Goal: Find specific page/section: Find specific page/section

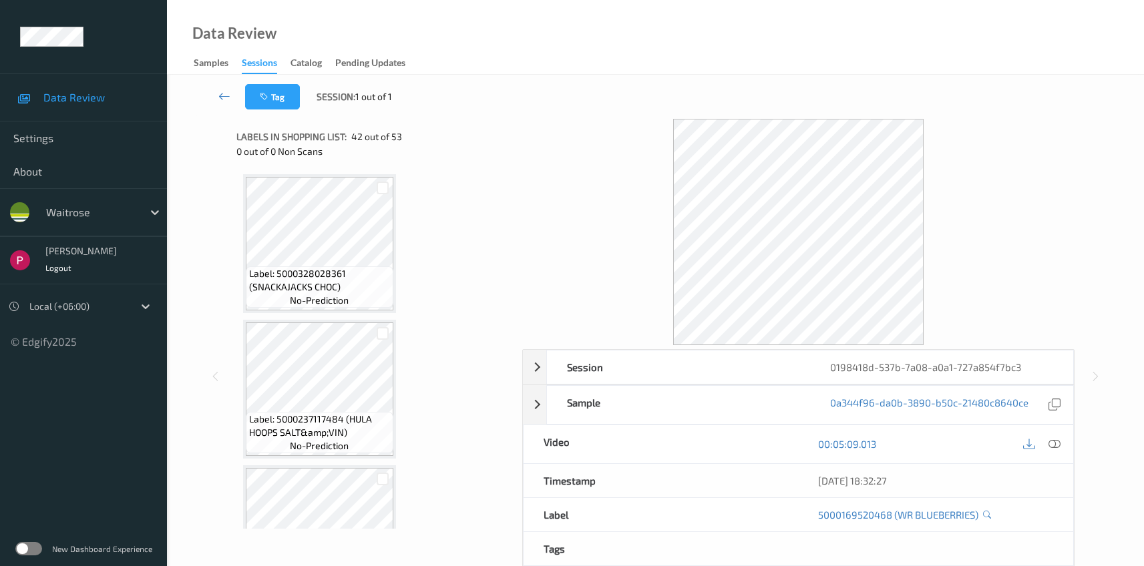
scroll to position [3432, 0]
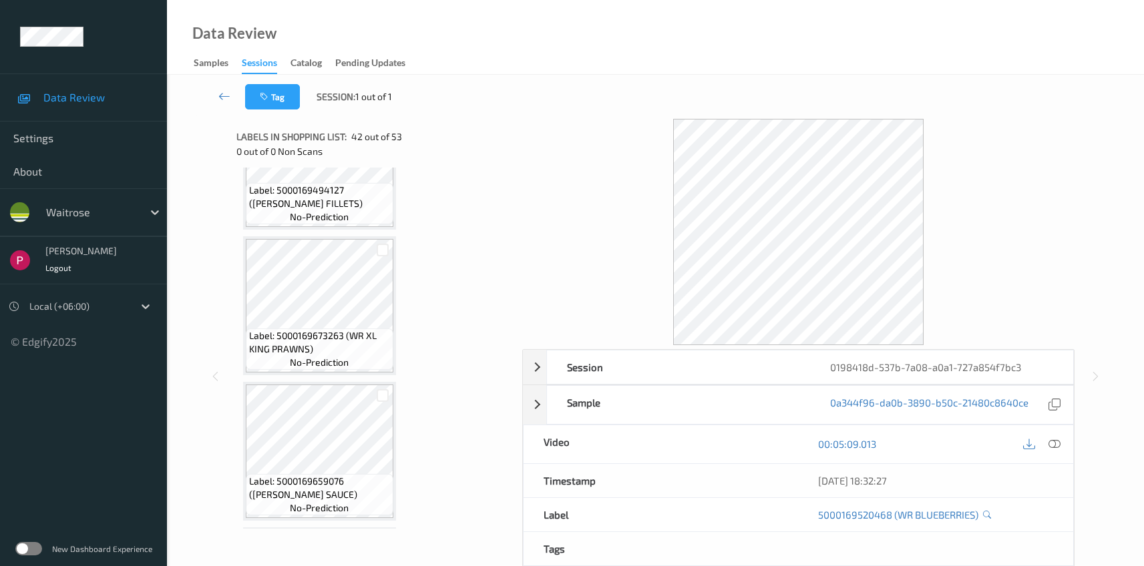
click at [261, 65] on div "Sessions" at bounding box center [259, 65] width 35 height 18
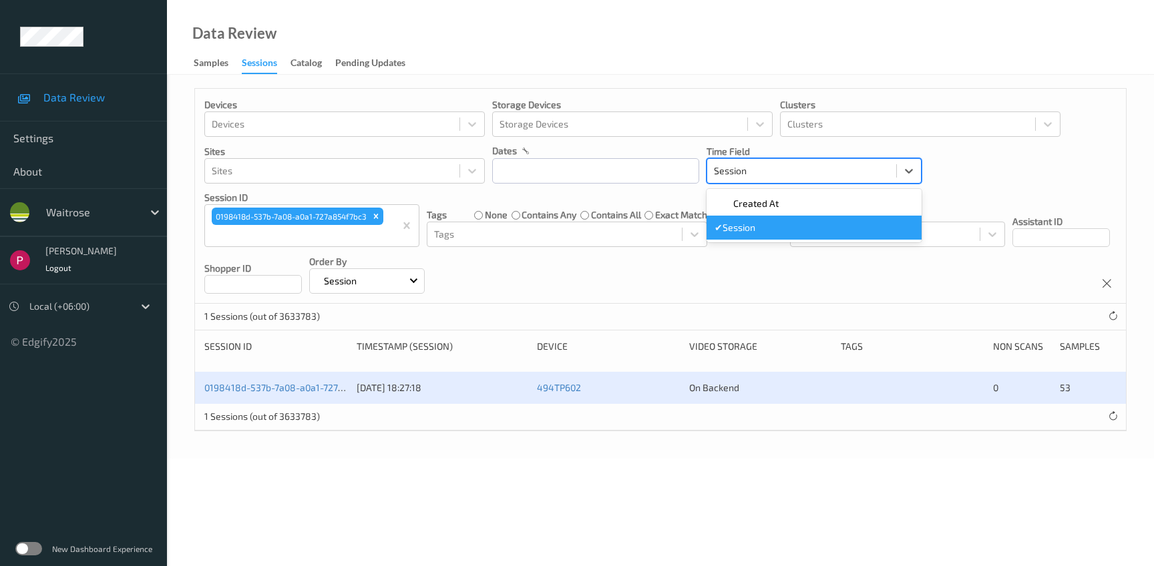
click at [741, 168] on div at bounding box center [802, 171] width 176 height 16
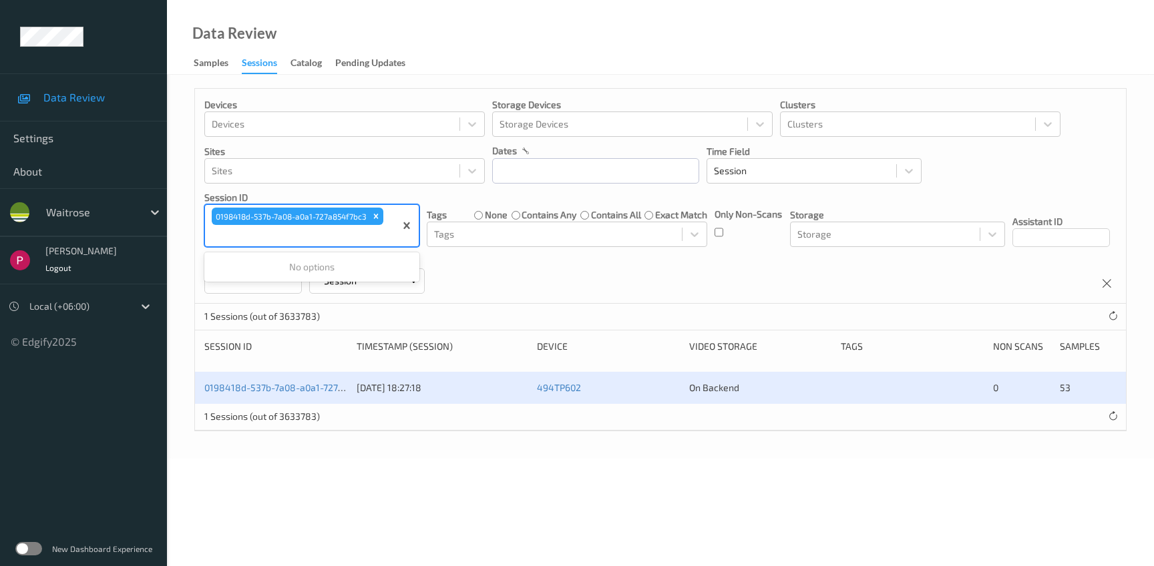
drag, startPoint x: 361, startPoint y: 233, endPoint x: 375, endPoint y: 226, distance: 15.8
click at [361, 233] on div at bounding box center [300, 236] width 176 height 16
click at [375, 217] on icon "Remove 0198418d-537b-7a08-a0a1-727a854f7bc3" at bounding box center [376, 216] width 5 height 5
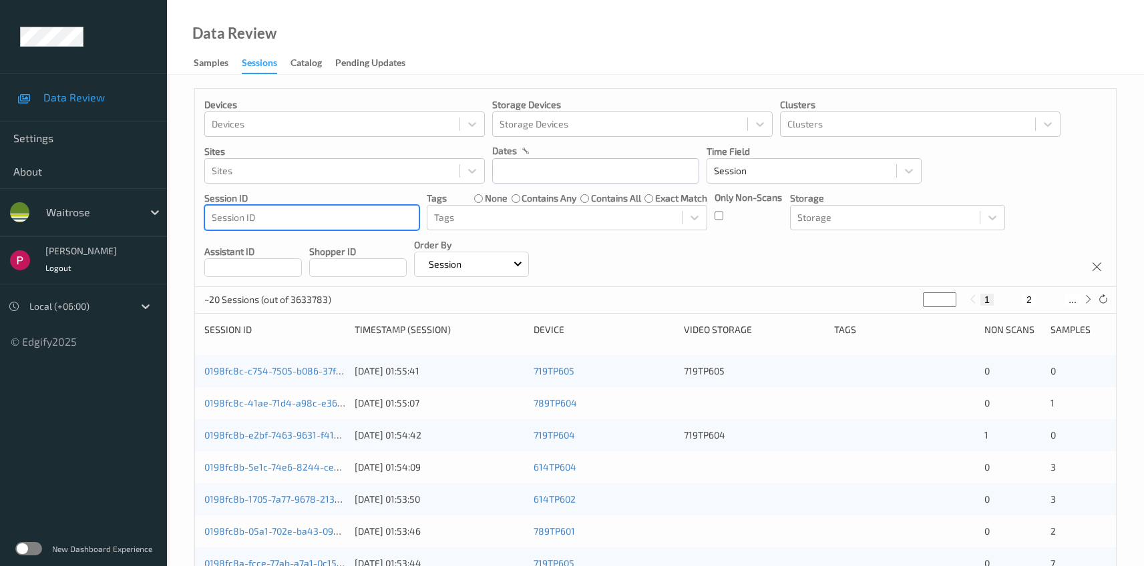
click at [264, 212] on div at bounding box center [312, 218] width 200 height 16
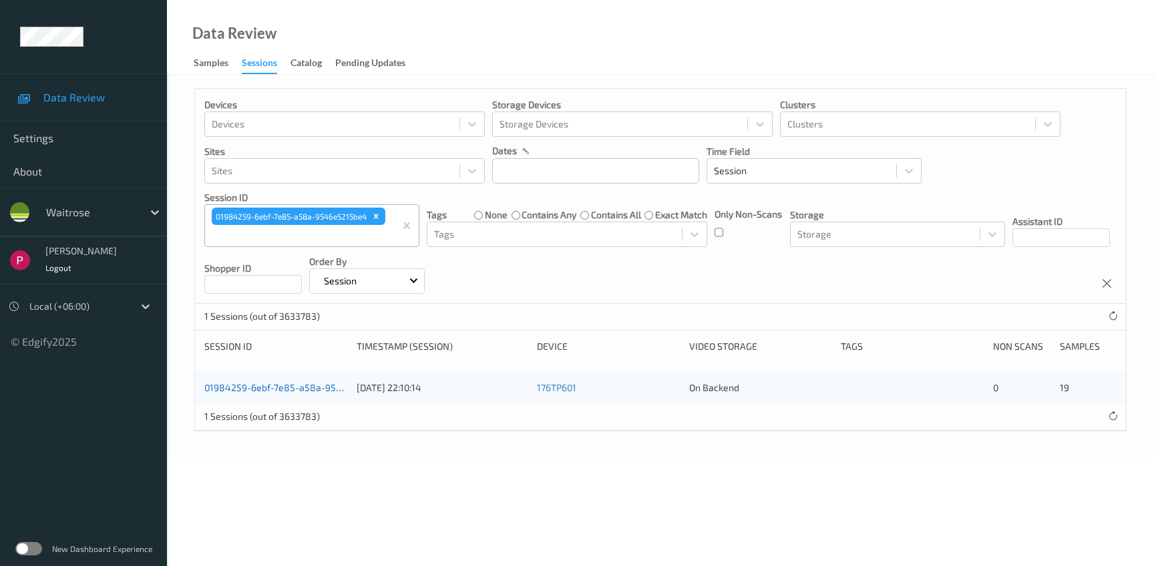
click at [257, 387] on link "01984259-6ebf-7e85-a58a-9546e5215be4" at bounding box center [296, 387] width 185 height 11
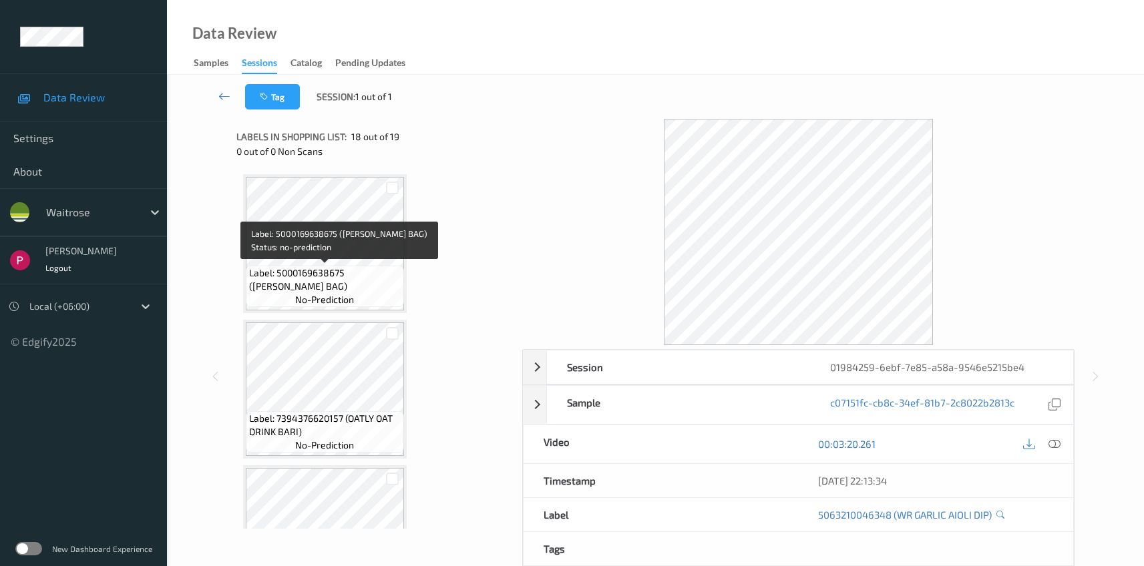
click at [345, 279] on span "Label: 5000169638675 ([PERSON_NAME] BAG)" at bounding box center [325, 279] width 152 height 27
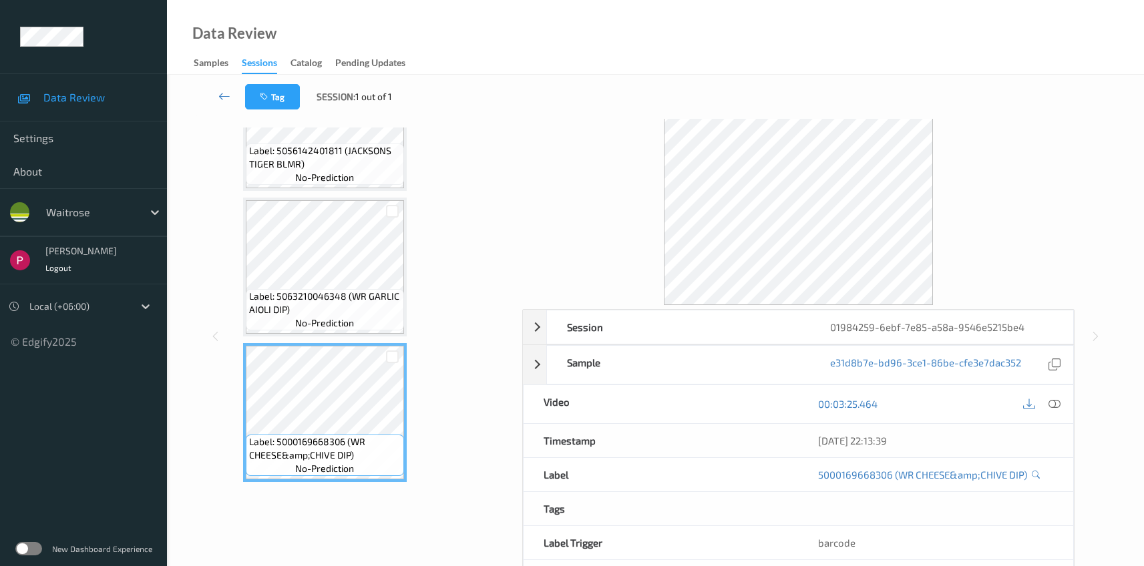
scroll to position [96, 0]
